Goal: Task Accomplishment & Management: Use online tool/utility

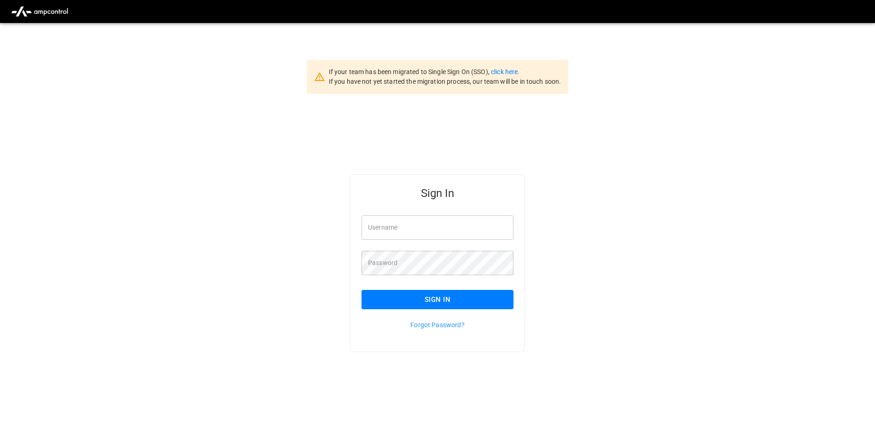
type input "**********"
click at [418, 294] on button "Sign In" at bounding box center [437, 299] width 152 height 19
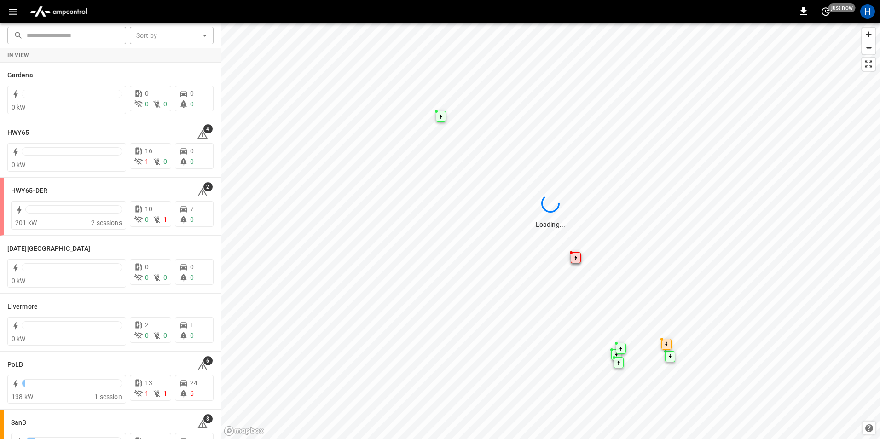
click at [16, 14] on icon "button" at bounding box center [13, 12] width 9 height 6
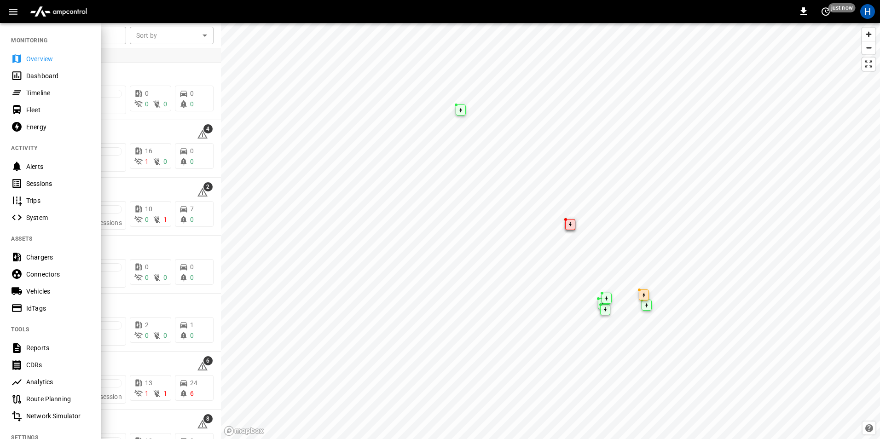
click at [42, 71] on div "Dashboard" at bounding box center [58, 75] width 64 height 9
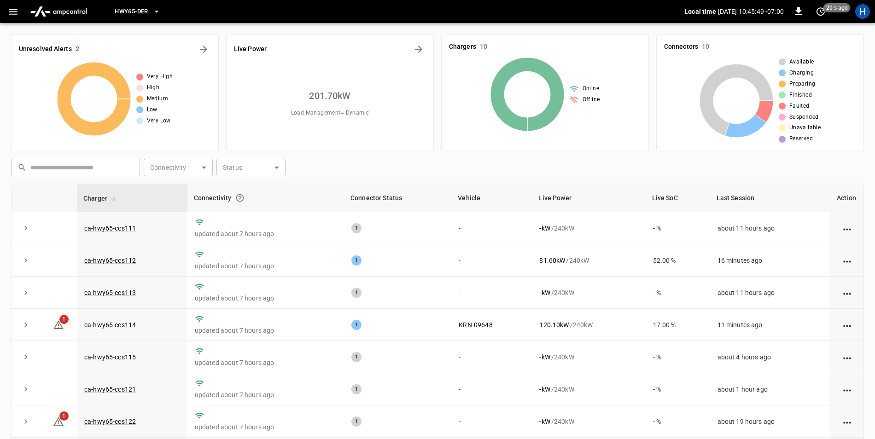
drag, startPoint x: 844, startPoint y: 169, endPoint x: 843, endPoint y: 162, distance: 7.4
click at [843, 163] on div "​ ​ Connectivity ​ Connectivity Status ​ Status" at bounding box center [435, 165] width 856 height 21
click at [865, 196] on div "Unresolved Alerts 2 Very High High Medium Low Very Low Live Power 201.70 kW Loa…" at bounding box center [437, 275] width 875 height 504
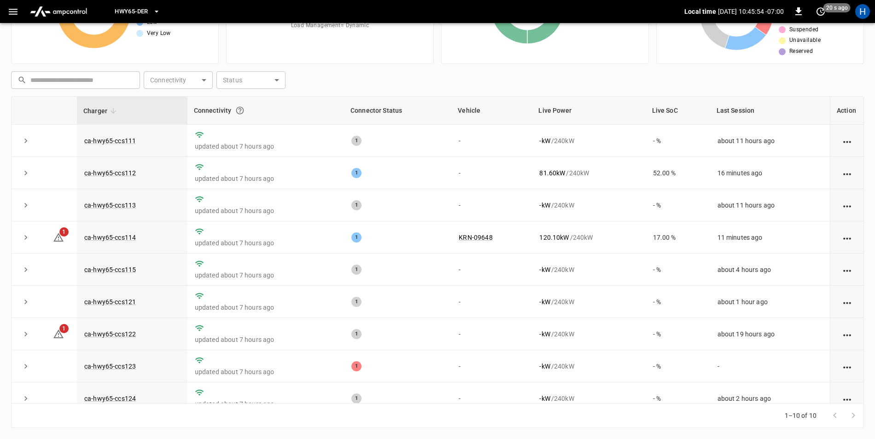
click at [867, 104] on div "Unresolved Alerts 2 Very High High Medium Low Very Low Live Power 201.70 kW Loa…" at bounding box center [437, 188] width 875 height 504
click at [865, 124] on div "Unresolved Alerts 2 Very High High Medium Low Very Low Live Power 199.40 kW Loa…" at bounding box center [437, 188] width 875 height 504
click at [872, 116] on div "Unresolved Alerts 2 Very High High Medium Low Very Low Live Power 199.40 kW Loa…" at bounding box center [437, 188] width 875 height 504
click at [873, 189] on div "Unresolved Alerts 2 Very High High Medium Low Very Low Live Power 199.40 kW Loa…" at bounding box center [437, 188] width 875 height 504
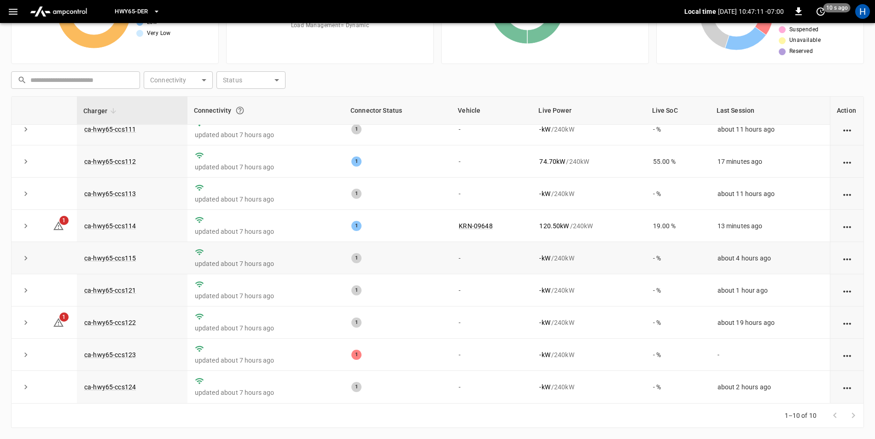
scroll to position [0, 0]
